Goal: Task Accomplishment & Management: Complete application form

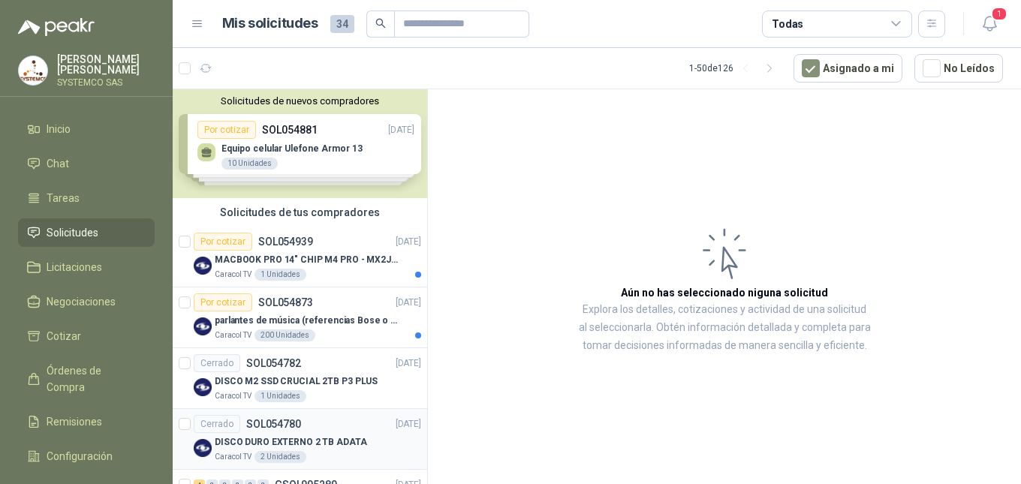
click at [333, 438] on p "DISCO DURO EXTERNO 2 TB ADATA" at bounding box center [291, 442] width 152 height 14
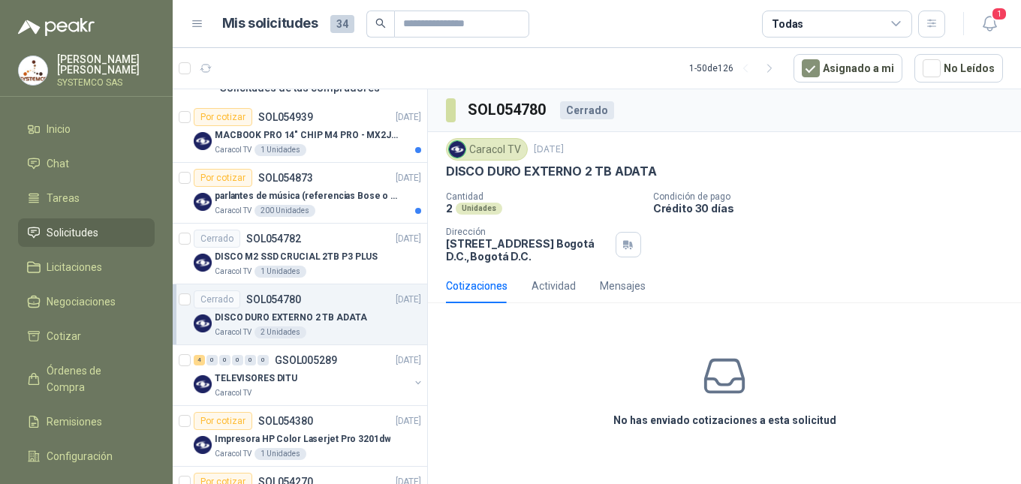
scroll to position [50, 0]
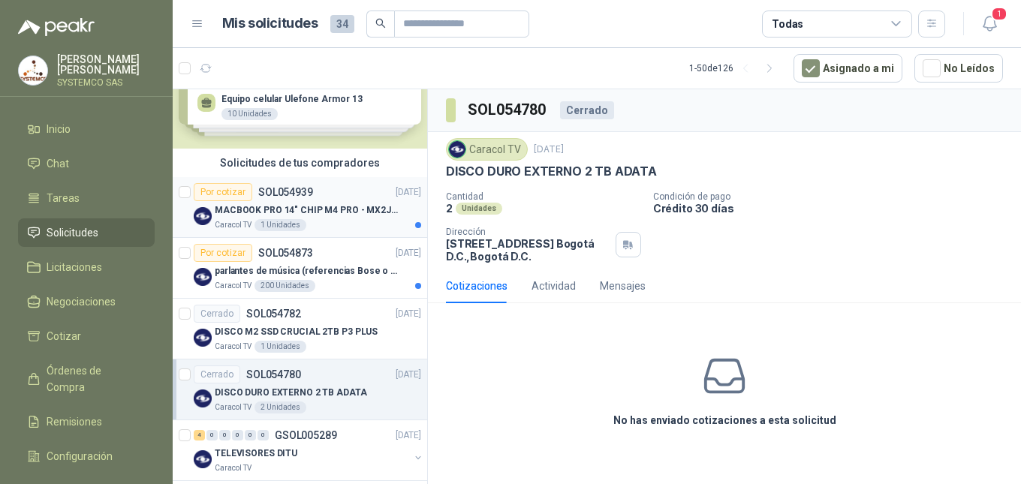
click at [332, 210] on p "MACBOOK PRO 14" CHIP M4 PRO - MX2J3E/A" at bounding box center [308, 210] width 187 height 14
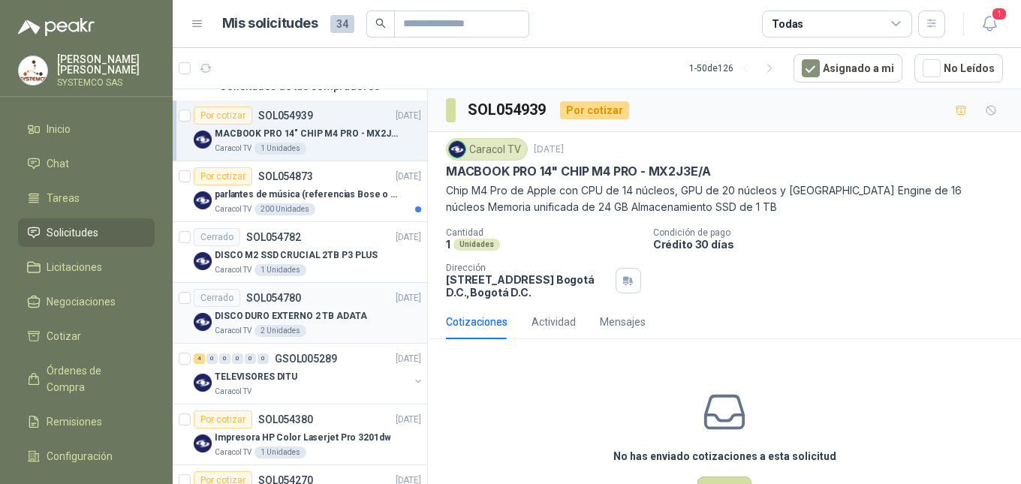
scroll to position [125, 0]
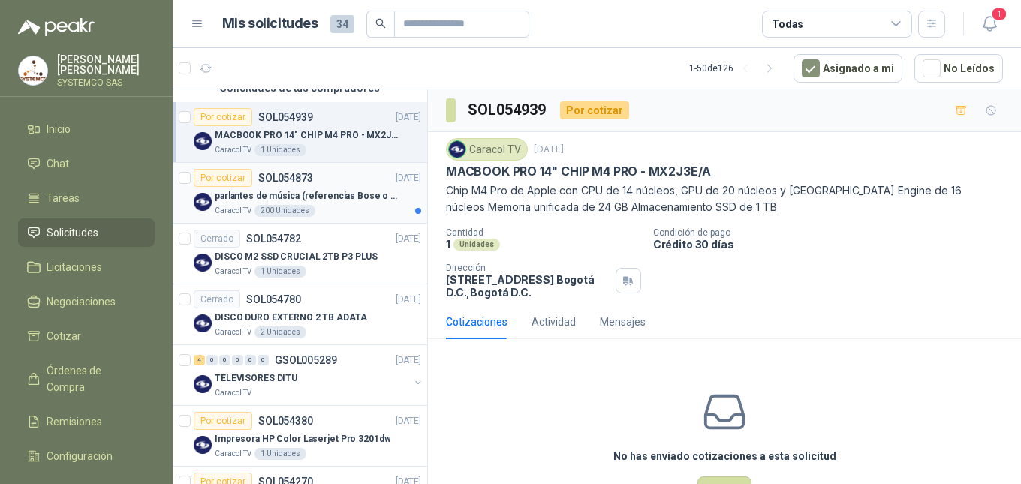
click at [328, 197] on p "parlantes de música (referencias Bose o Alexa) CON MARCACION 1 LOGO (Mas datos …" at bounding box center [308, 196] width 187 height 14
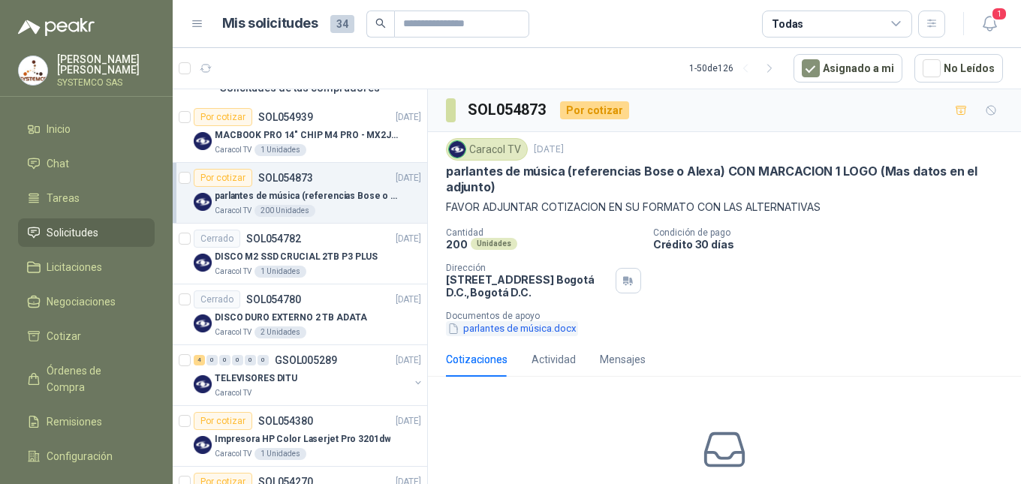
click at [536, 334] on button "parlantes de música.docx" at bounding box center [512, 329] width 132 height 16
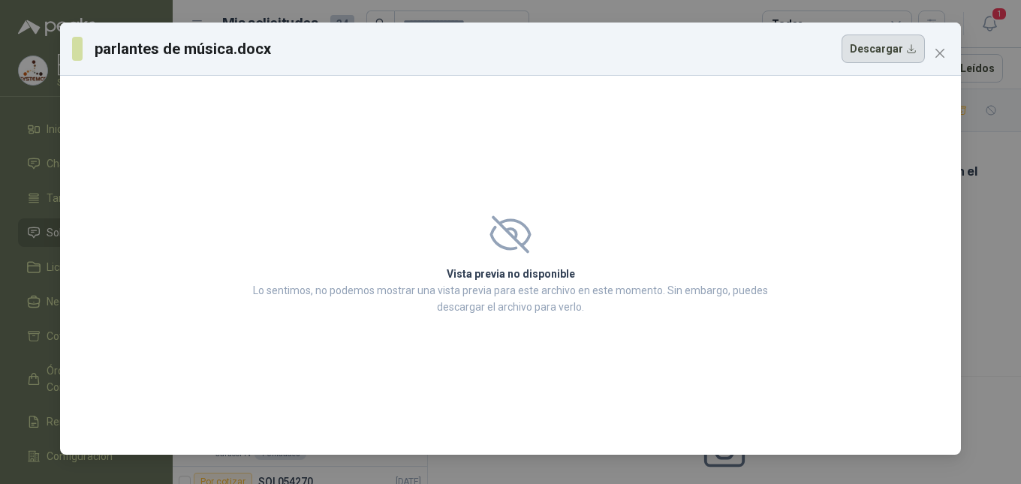
click at [903, 47] on button "Descargar" at bounding box center [882, 49] width 83 height 29
click at [931, 50] on span "Close" at bounding box center [940, 53] width 24 height 12
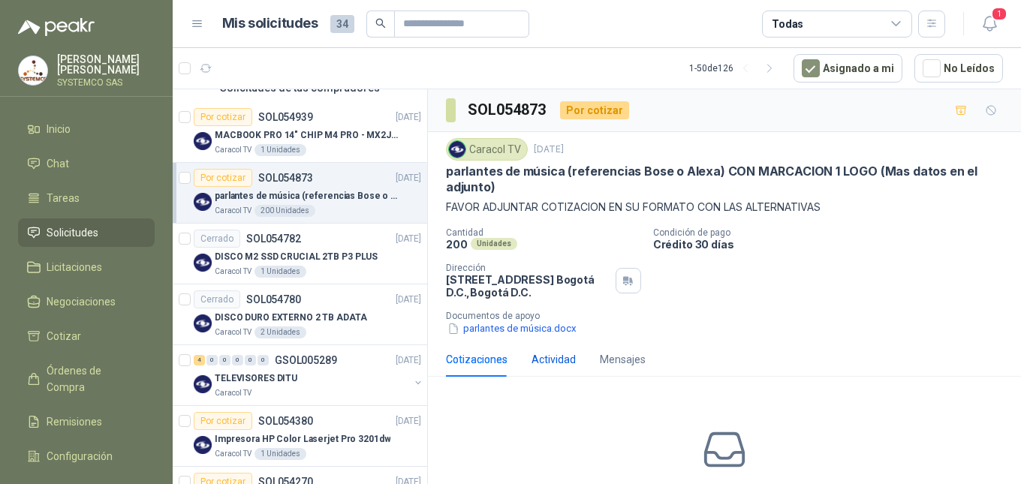
click at [540, 366] on div "Actividad" at bounding box center [553, 359] width 44 height 17
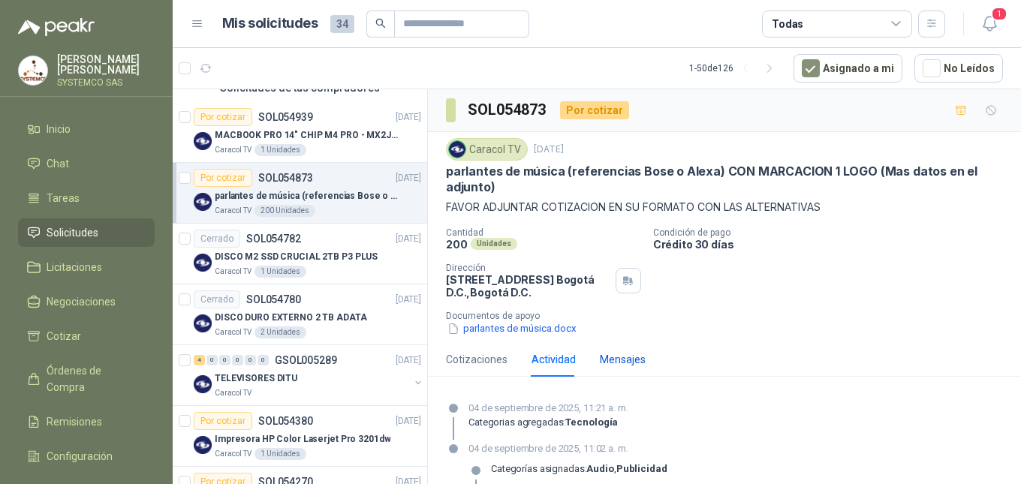
click at [616, 365] on div "Mensajes" at bounding box center [623, 359] width 46 height 17
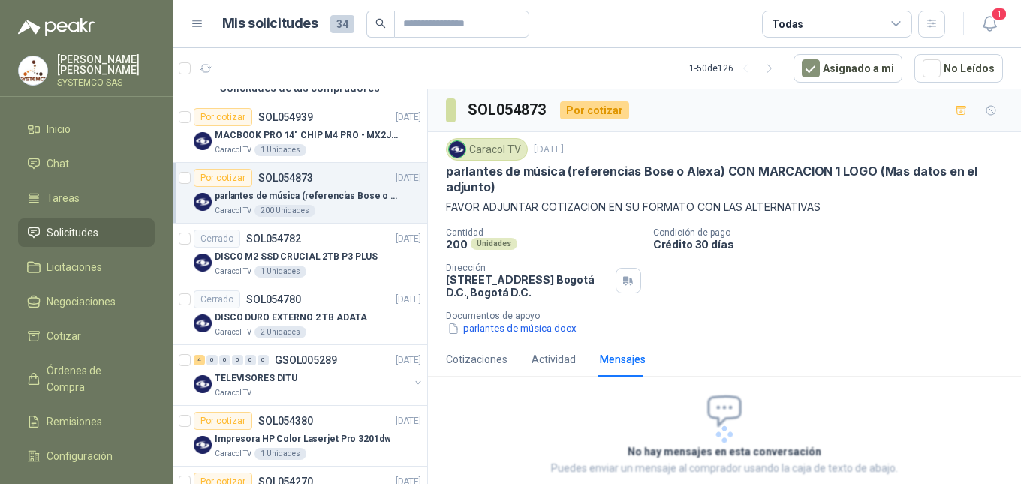
scroll to position [66, 0]
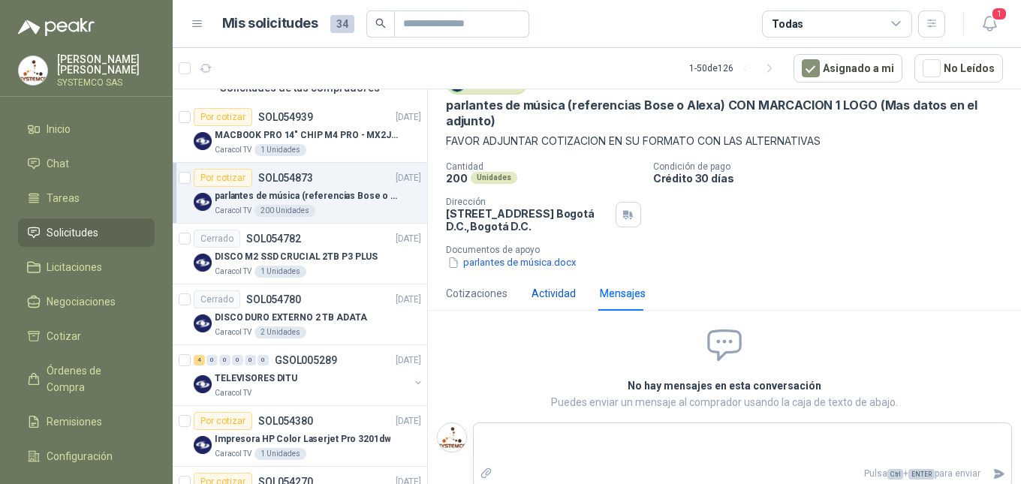
click at [539, 293] on div "Actividad" at bounding box center [553, 293] width 44 height 17
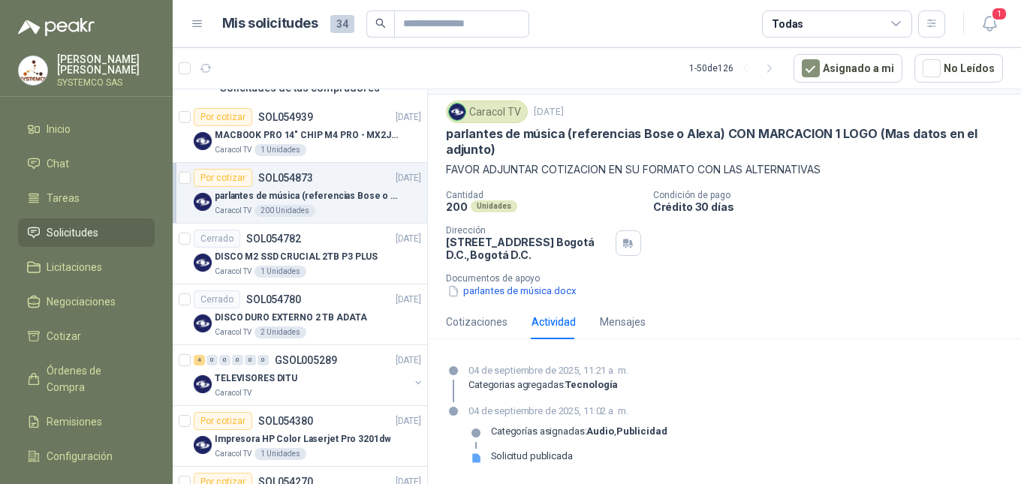
scroll to position [38, 0]
click at [623, 311] on div "Mensajes" at bounding box center [623, 322] width 46 height 35
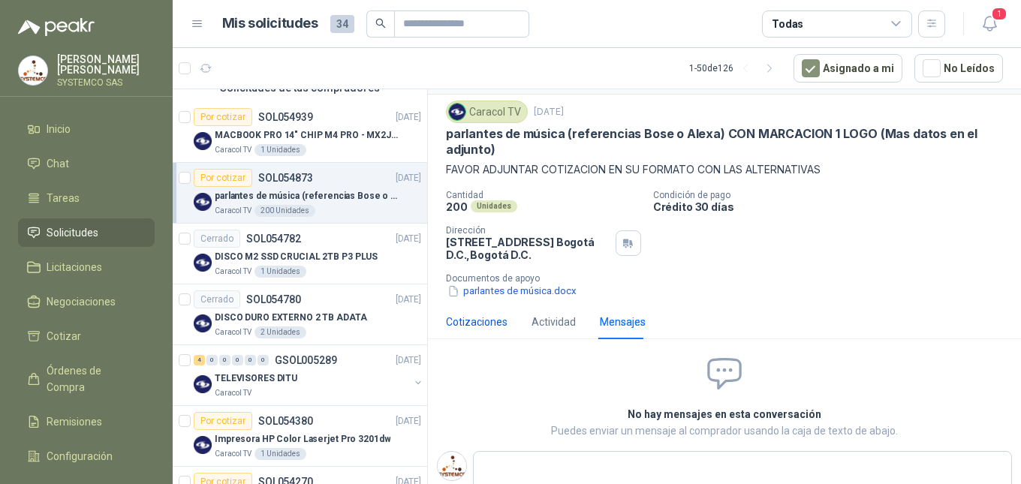
click at [486, 323] on div "Cotizaciones" at bounding box center [477, 322] width 62 height 17
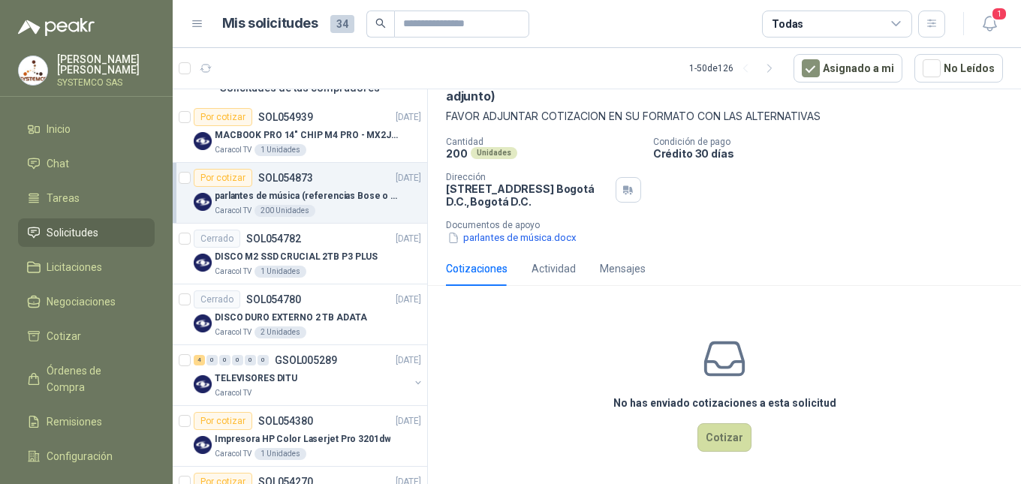
scroll to position [0, 0]
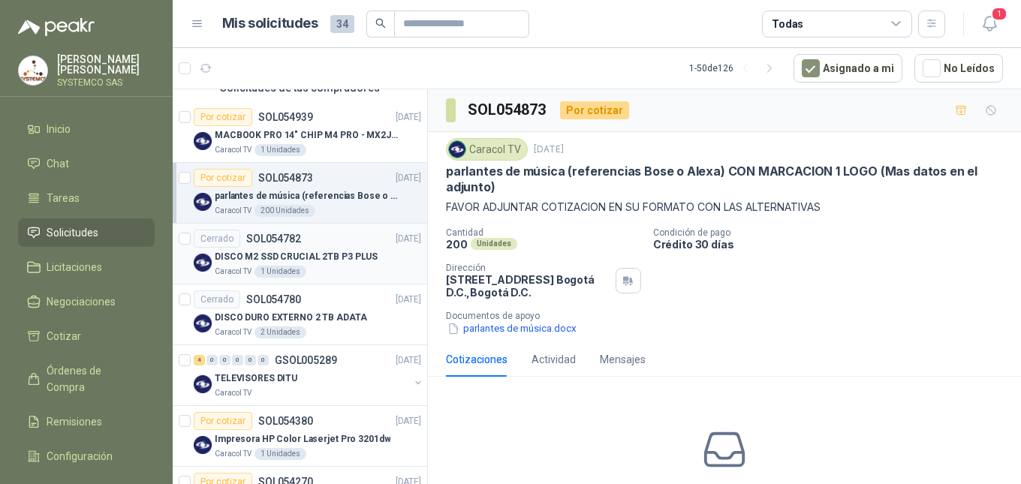
click at [369, 276] on div "Caracol TV 1 Unidades" at bounding box center [318, 272] width 206 height 12
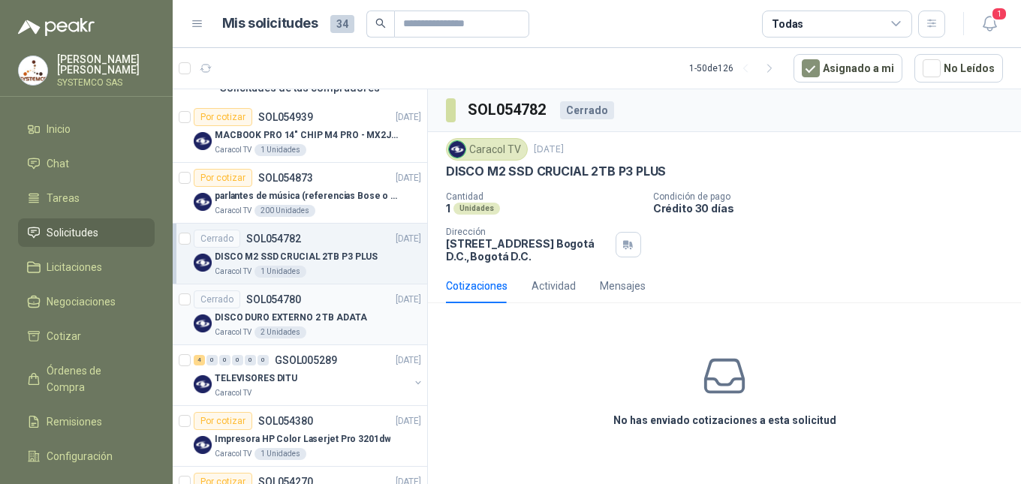
click at [368, 312] on div "DISCO DURO EXTERNO 2 TB ADATA" at bounding box center [318, 317] width 206 height 18
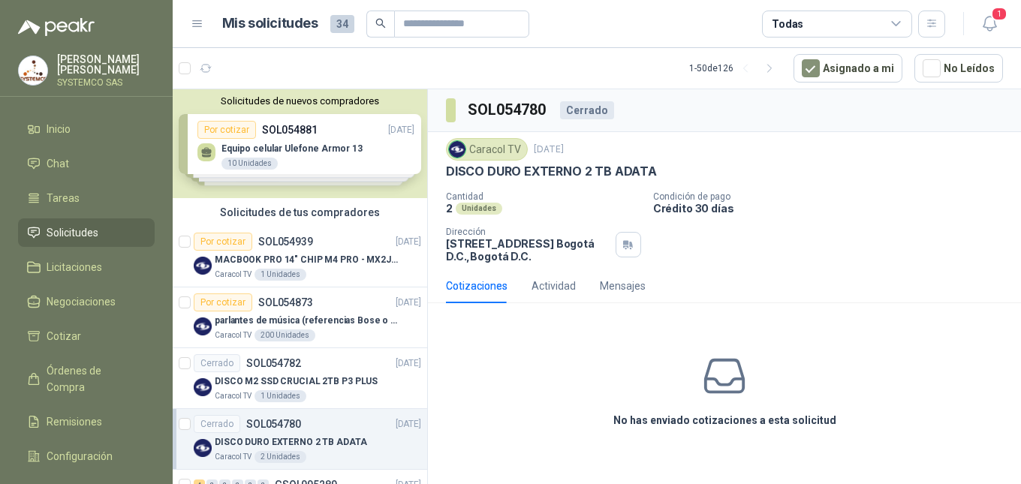
click at [368, 312] on div "parlantes de música (referencias Bose o Alexa) CON MARCACION 1 LOGO (Mas datos …" at bounding box center [318, 320] width 206 height 18
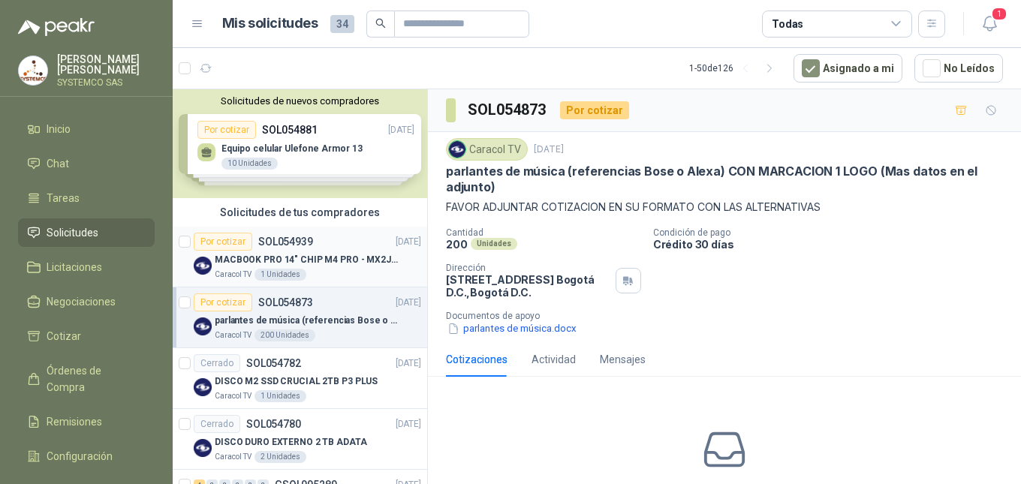
click at [337, 254] on p "MACBOOK PRO 14" CHIP M4 PRO - MX2J3E/A" at bounding box center [308, 260] width 187 height 14
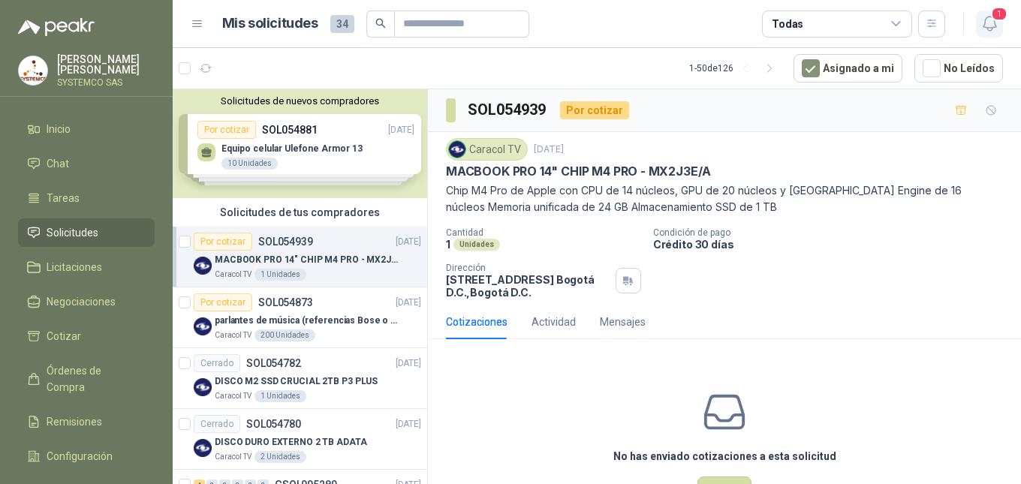
click at [982, 31] on icon "button" at bounding box center [989, 23] width 19 height 19
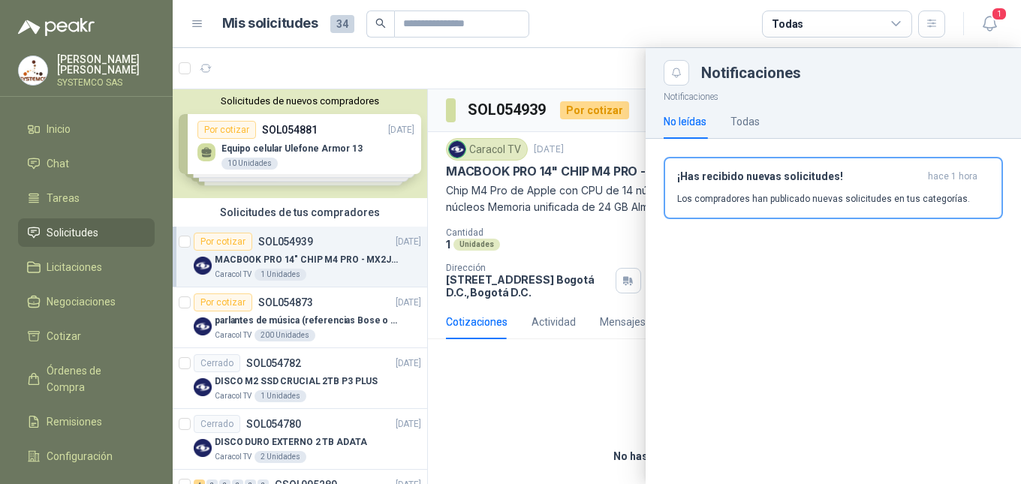
click at [260, 302] on div at bounding box center [597, 266] width 848 height 436
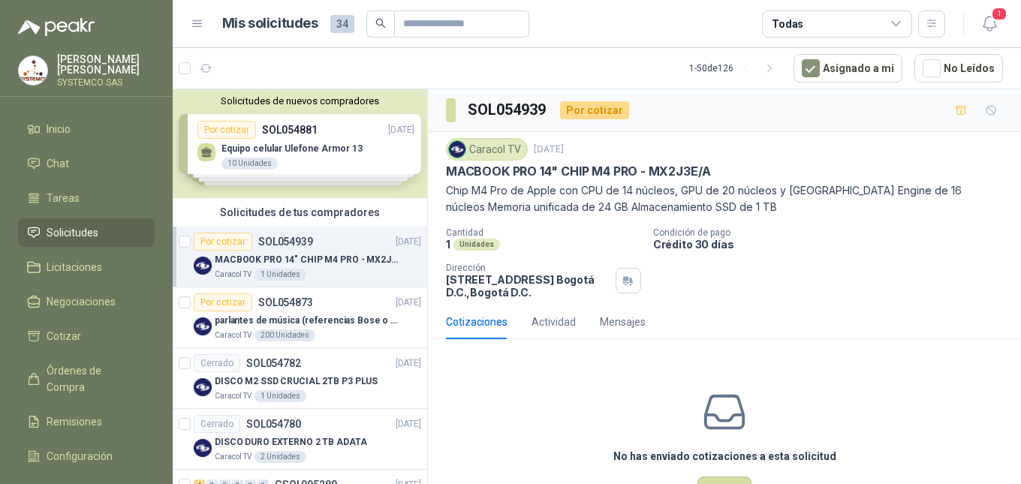
click at [260, 302] on p "SOL054873" at bounding box center [285, 302] width 55 height 11
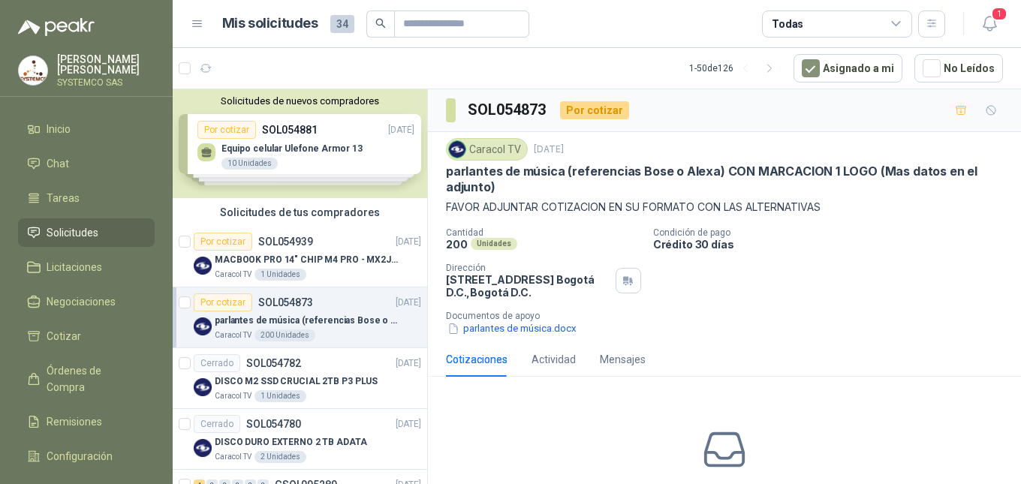
scroll to position [92, 0]
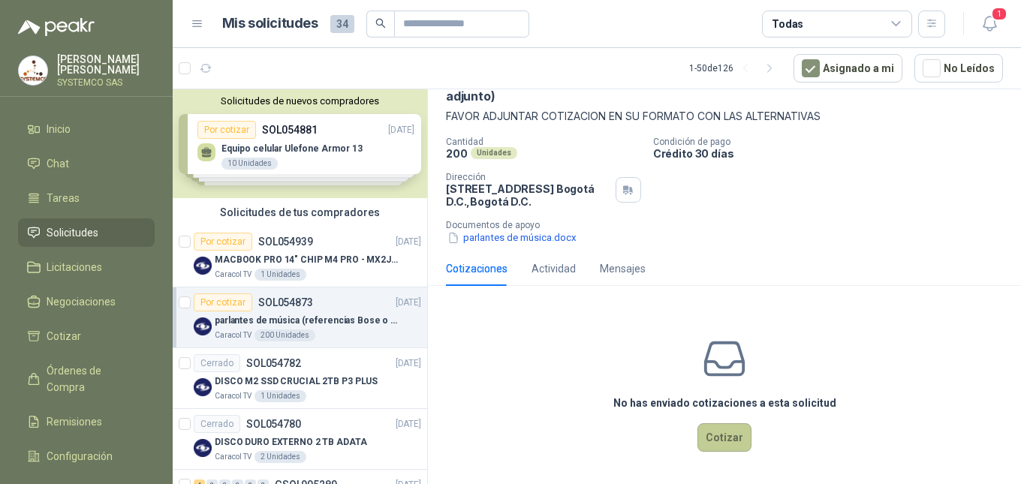
click at [733, 439] on button "Cotizar" at bounding box center [724, 437] width 54 height 29
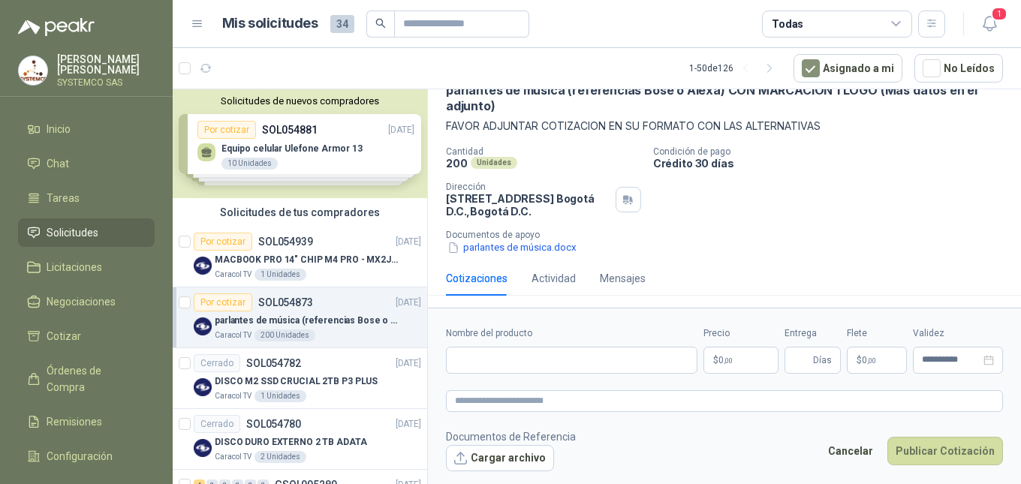
scroll to position [81, 0]
click at [677, 407] on textarea at bounding box center [724, 401] width 557 height 22
type textarea "*"
type textarea "**"
type textarea "***"
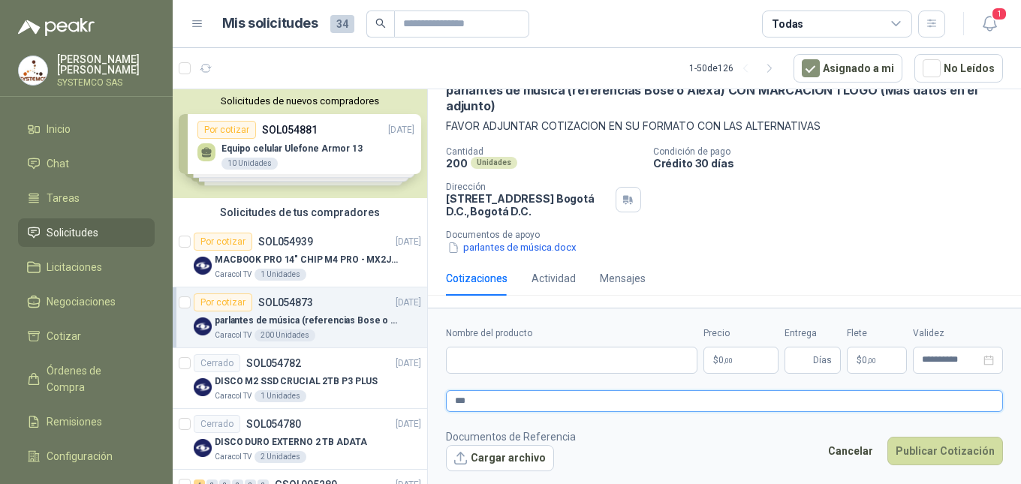
type textarea "****"
type textarea "*****"
type textarea "****"
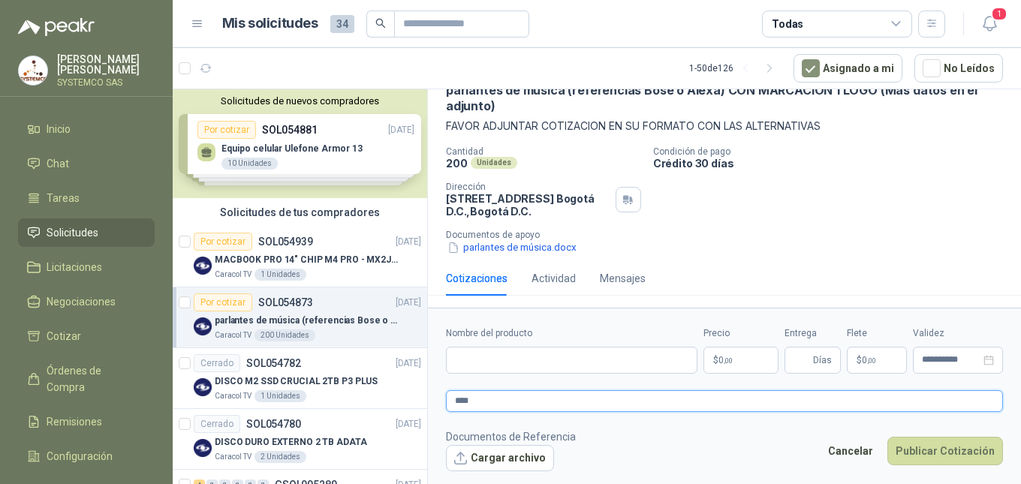
type textarea "***"
type textarea "**"
type textarea "*"
click at [997, 23] on icon "button" at bounding box center [989, 23] width 19 height 19
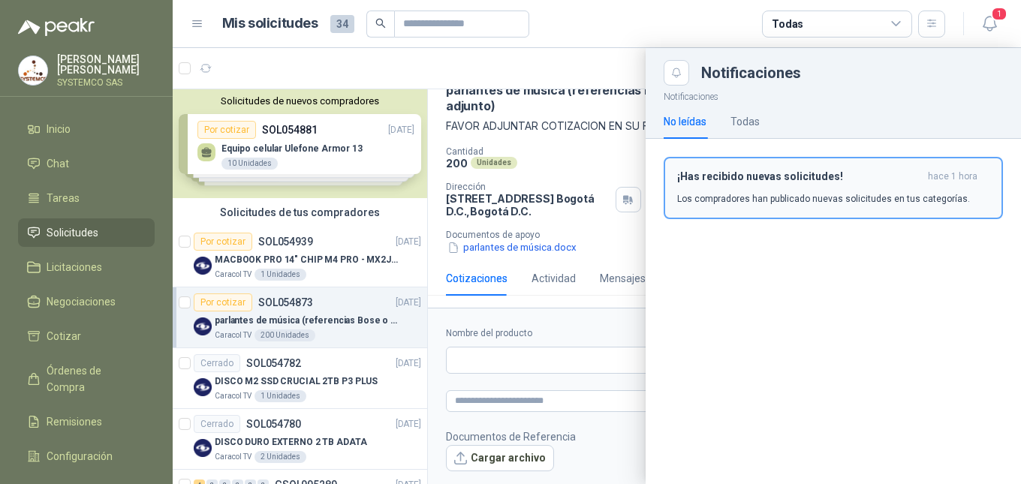
click at [814, 210] on button "¡Has recibido nuevas solicitudes! hace 1 hora Los compradores han publicado nue…" at bounding box center [832, 188] width 339 height 62
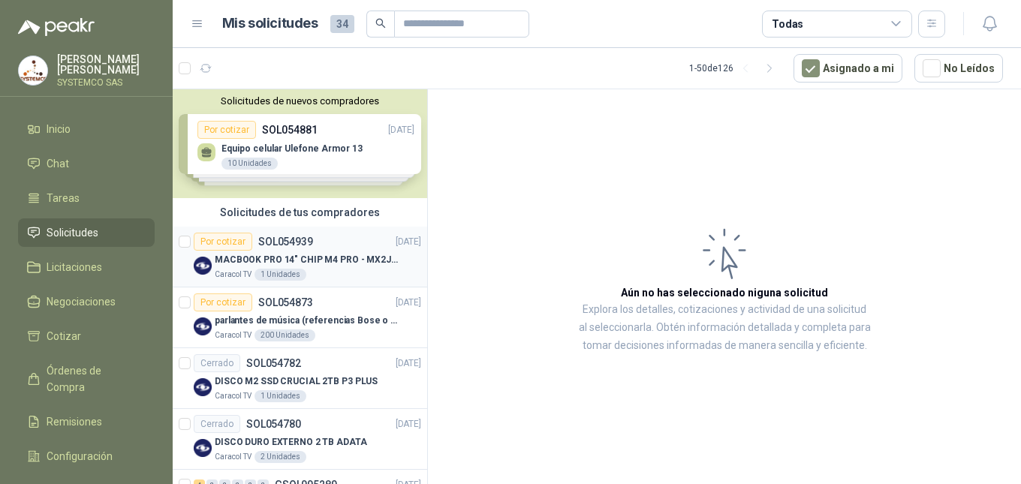
click at [323, 253] on p "MACBOOK PRO 14" CHIP M4 PRO - MX2J3E/A" at bounding box center [308, 260] width 187 height 14
